Goal: Task Accomplishment & Management: Manage account settings

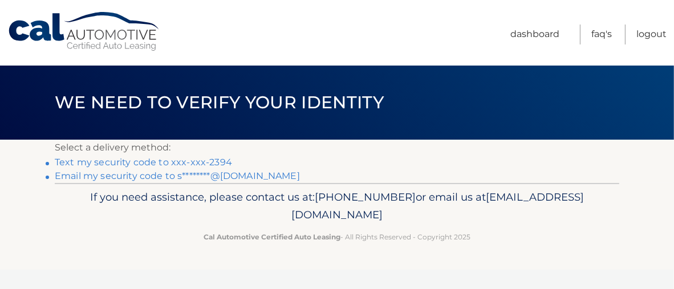
click at [139, 158] on link "Text my security code to xxx-xxx-2394" at bounding box center [143, 162] width 177 height 11
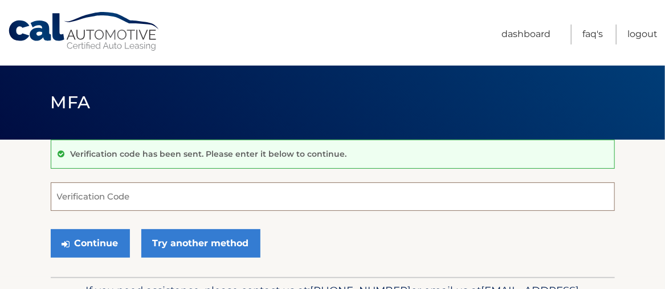
click at [158, 193] on input "Verification Code" at bounding box center [333, 196] width 564 height 29
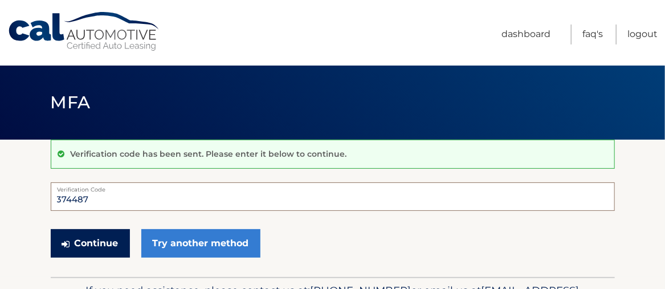
type input "374487"
click at [98, 240] on button "Continue" at bounding box center [90, 243] width 79 height 29
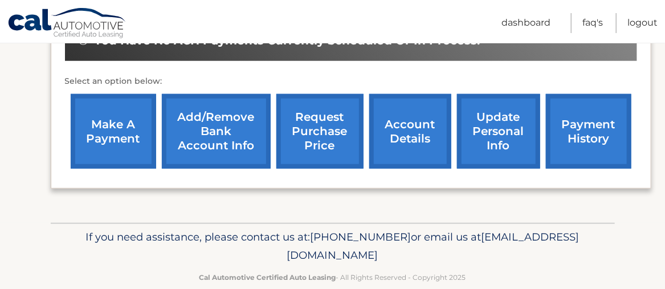
scroll to position [400, 0]
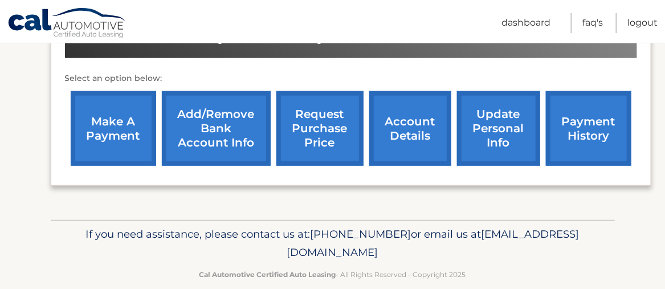
click at [489, 100] on link "update personal info" at bounding box center [498, 128] width 83 height 75
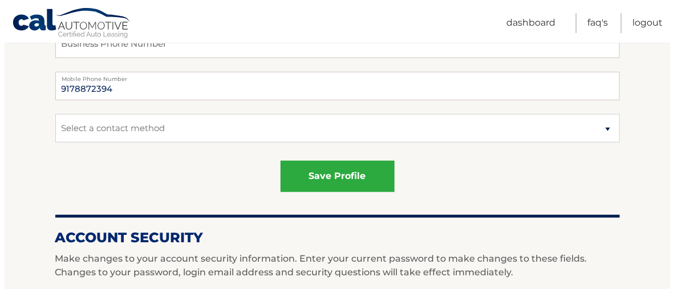
scroll to position [315, 0]
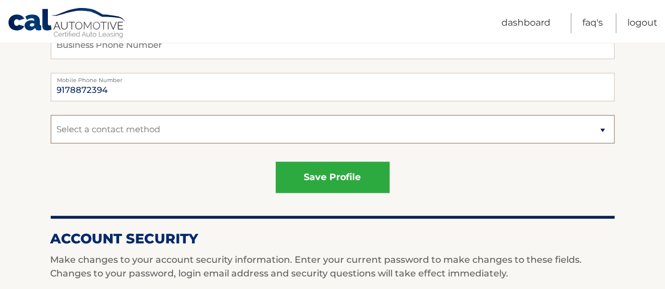
click at [601, 129] on select "Select a contact method Mobile Home" at bounding box center [333, 129] width 564 height 29
select select "1"
click at [51, 115] on select "Select a contact method Mobile Home" at bounding box center [333, 129] width 564 height 29
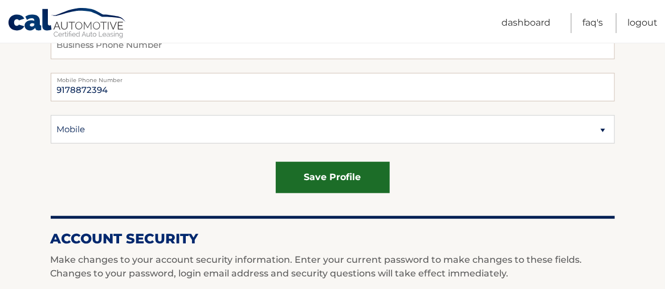
click at [341, 174] on button "save profile" at bounding box center [333, 177] width 114 height 31
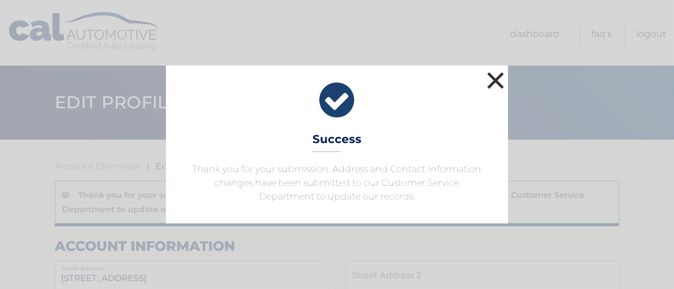
click at [499, 79] on button "×" at bounding box center [495, 80] width 23 height 23
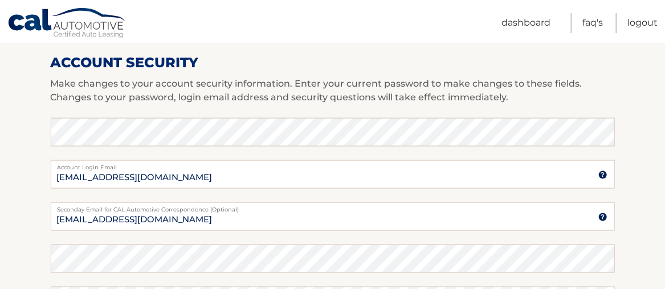
scroll to position [531, 0]
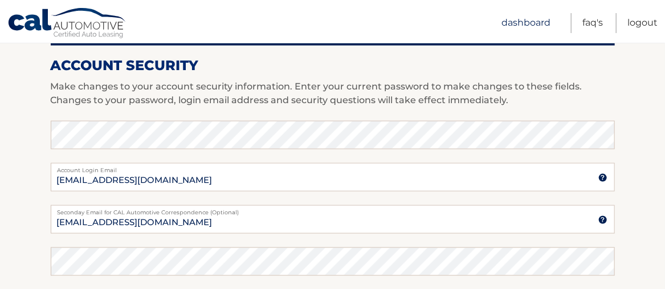
click at [528, 18] on link "Dashboard" at bounding box center [526, 23] width 49 height 20
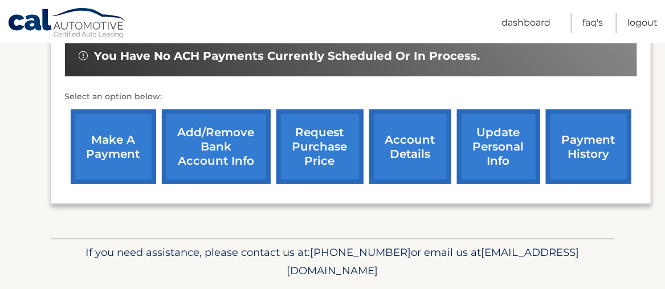
scroll to position [400, 0]
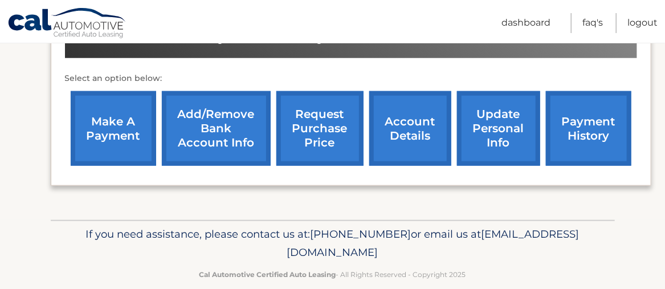
click at [404, 108] on link "account details" at bounding box center [410, 128] width 82 height 75
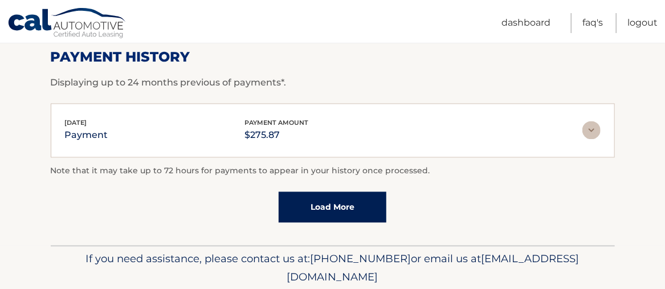
scroll to position [951, 0]
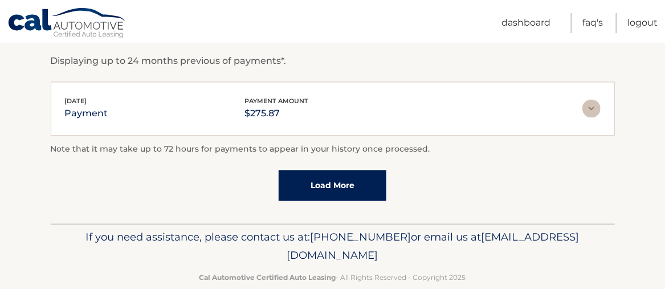
click at [332, 170] on link "Load More" at bounding box center [333, 185] width 108 height 31
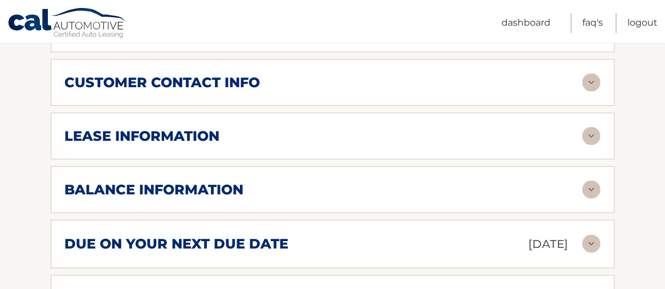
scroll to position [604, 0]
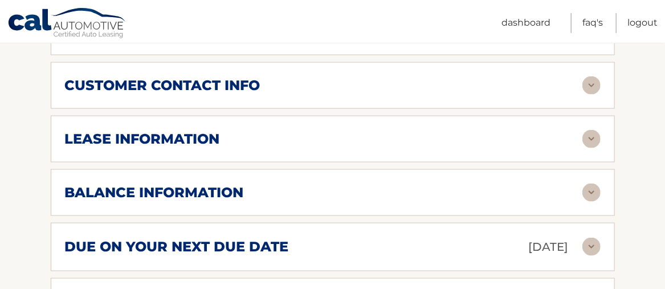
click at [591, 130] on img at bounding box center [592, 139] width 18 height 18
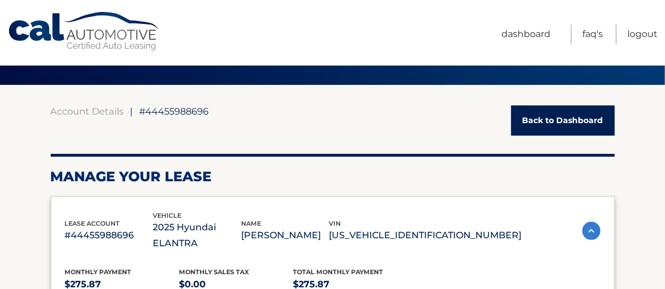
scroll to position [0, 0]
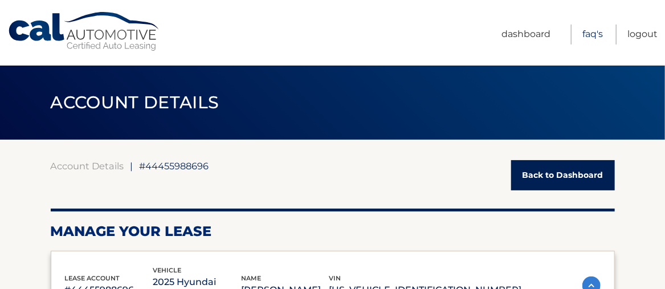
click at [591, 31] on link "FAQ's" at bounding box center [593, 35] width 21 height 20
